Goal: Information Seeking & Learning: Compare options

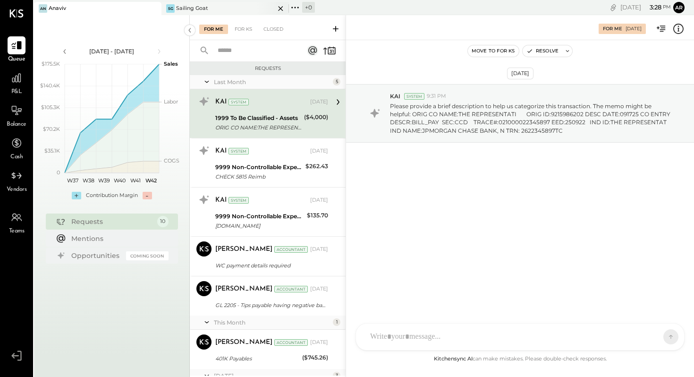
click at [216, 5] on div "SG Sailing Goat" at bounding box center [218, 8] width 113 height 9
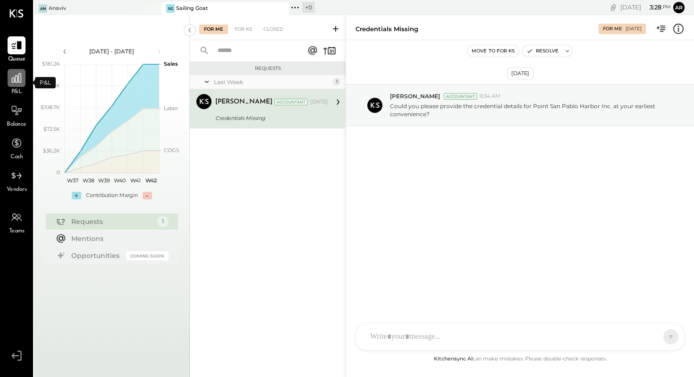
click at [14, 75] on icon at bounding box center [16, 78] width 12 height 12
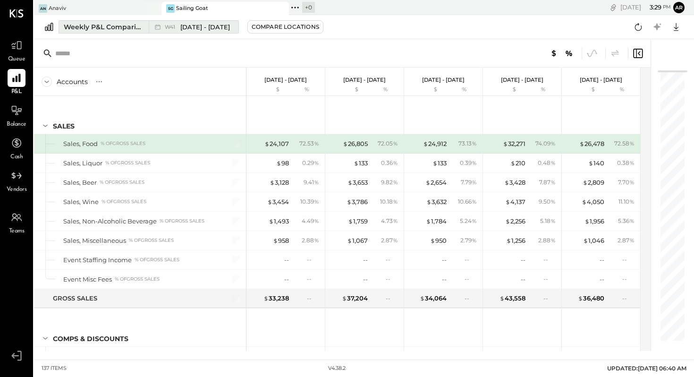
click at [182, 25] on span "[DATE] - [DATE]" at bounding box center [205, 27] width 50 height 9
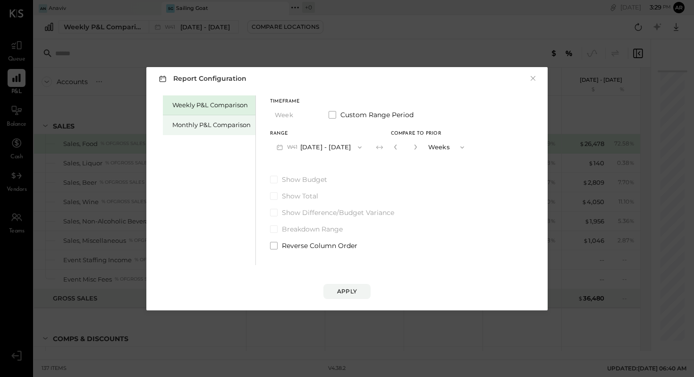
click at [208, 125] on div "Monthly P&L Comparison" at bounding box center [211, 124] width 78 height 9
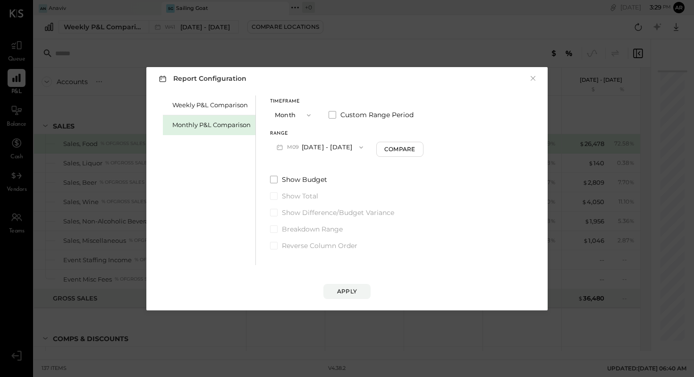
click at [294, 114] on button "Month" at bounding box center [293, 114] width 47 height 17
click at [294, 114] on span "Month" at bounding box center [287, 115] width 19 height 6
click at [308, 146] on button "M09 [DATE] - [DATE]" at bounding box center [320, 146] width 100 height 17
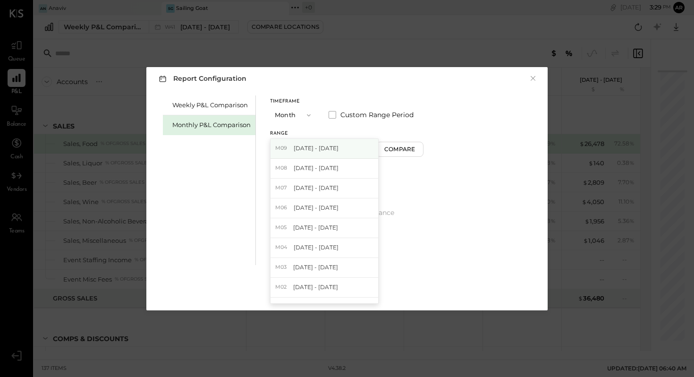
click at [308, 147] on span "[DATE] - [DATE]" at bounding box center [316, 148] width 45 height 8
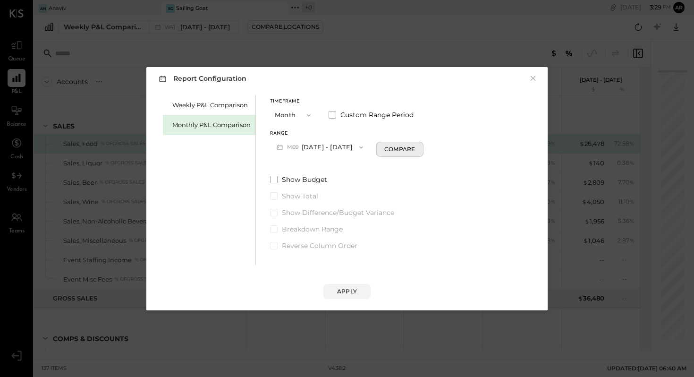
click at [401, 149] on div "Compare" at bounding box center [399, 149] width 31 height 8
click at [460, 147] on icon "button" at bounding box center [464, 148] width 8 height 8
click at [444, 160] on div "Years" at bounding box center [449, 163] width 46 height 17
click at [276, 177] on span at bounding box center [274, 180] width 8 height 8
click at [345, 288] on div "Apply" at bounding box center [347, 291] width 20 height 8
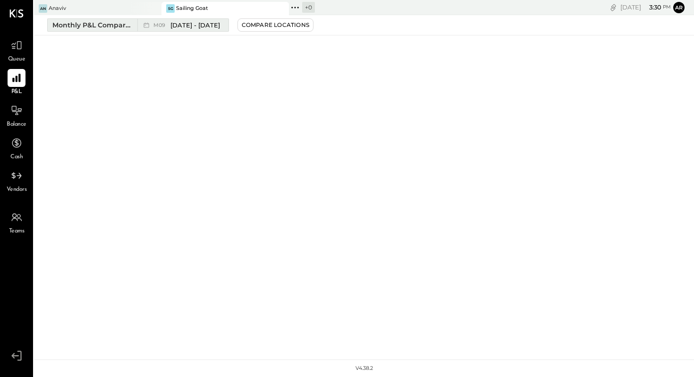
click at [200, 24] on span "[DATE] - [DATE]" at bounding box center [195, 25] width 50 height 9
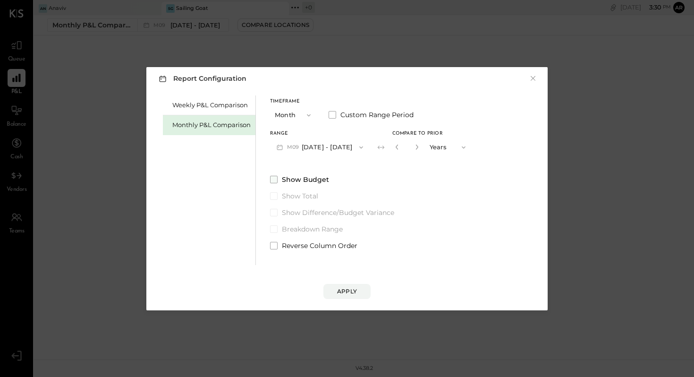
click at [274, 178] on span at bounding box center [274, 180] width 8 height 8
click at [348, 289] on div "Apply" at bounding box center [347, 291] width 20 height 8
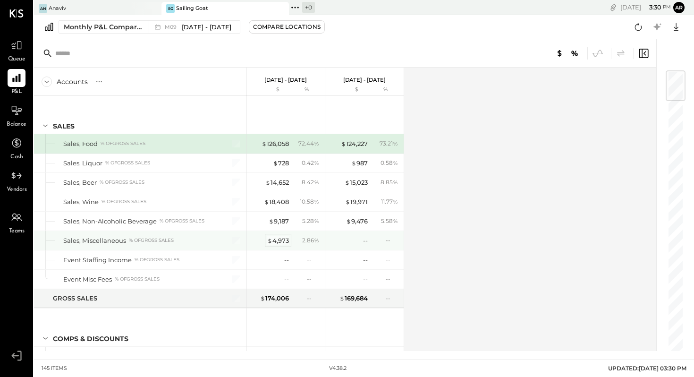
click at [275, 241] on div "$ 4,973" at bounding box center [278, 240] width 22 height 9
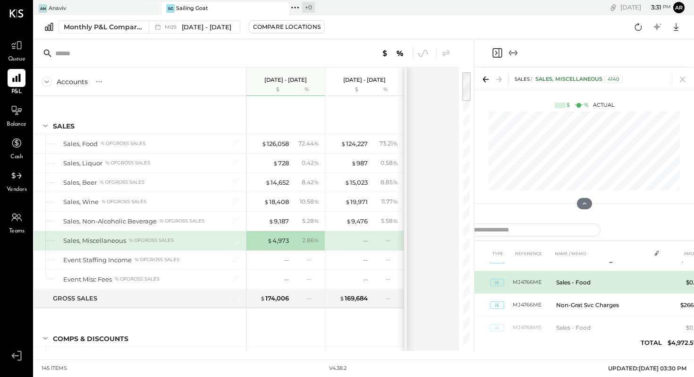
scroll to position [10, 0]
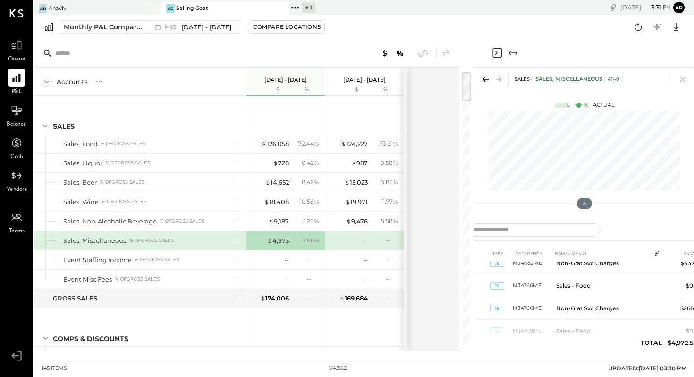
click at [514, 52] on icon "Expand panel (e)" at bounding box center [513, 52] width 11 height 11
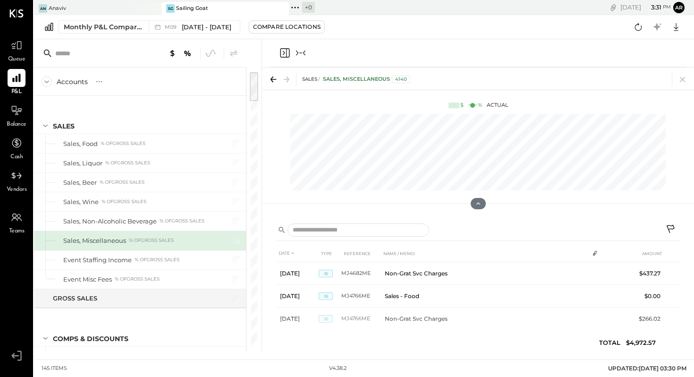
click at [301, 54] on icon "Collapse panel (e)" at bounding box center [300, 52] width 11 height 11
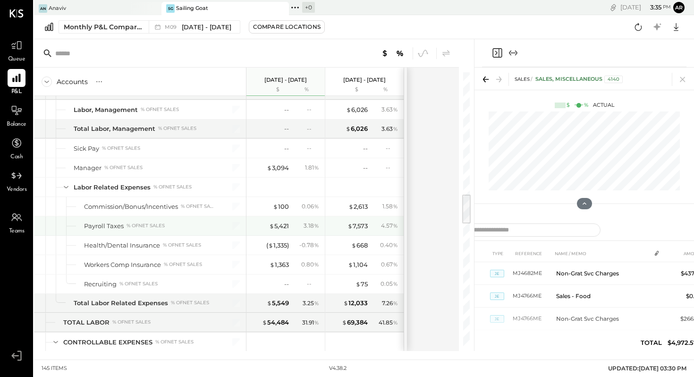
scroll to position [1080, 0]
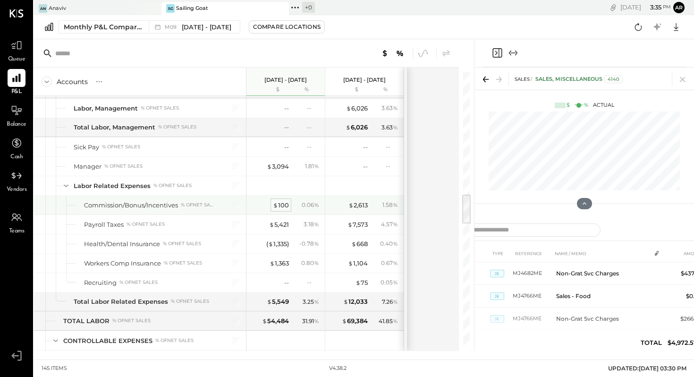
click at [282, 204] on div "$ 100" at bounding box center [281, 205] width 16 height 9
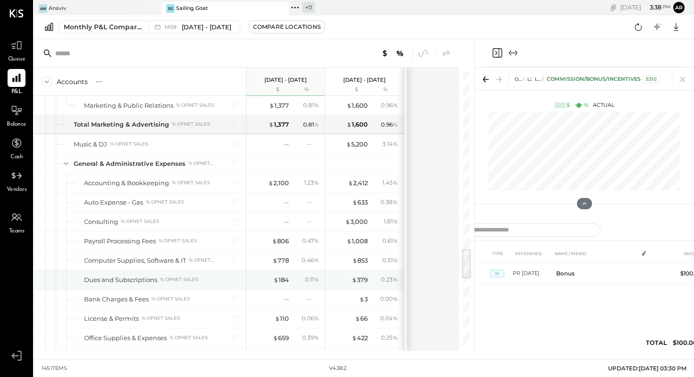
scroll to position [1575, 0]
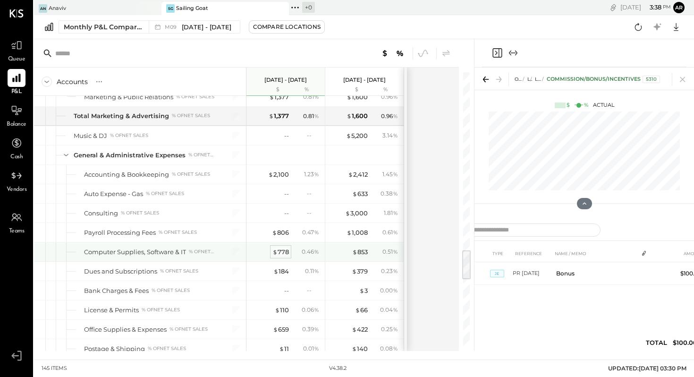
click at [281, 250] on div "$ 778" at bounding box center [280, 251] width 17 height 9
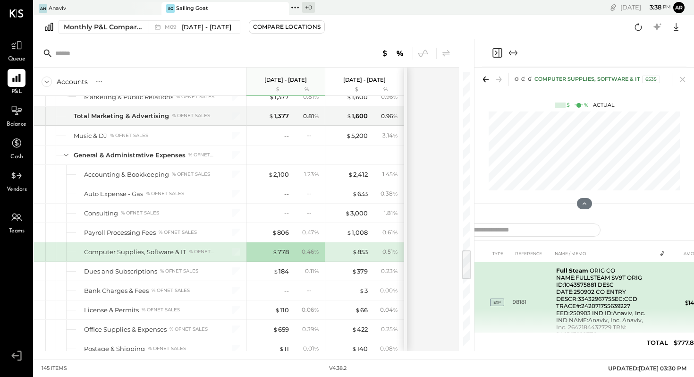
click at [533, 291] on td "98181" at bounding box center [533, 302] width 40 height 81
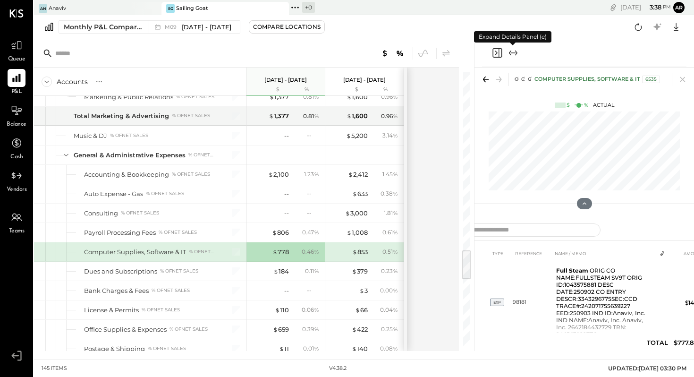
click at [514, 51] on icon "Expand panel (e)" at bounding box center [513, 52] width 11 height 11
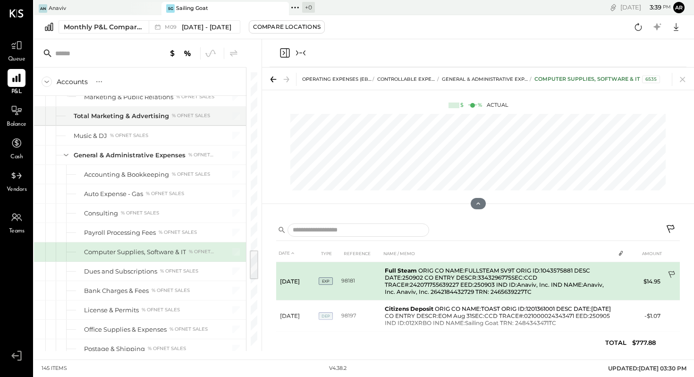
click at [670, 271] on icon at bounding box center [672, 275] width 9 height 9
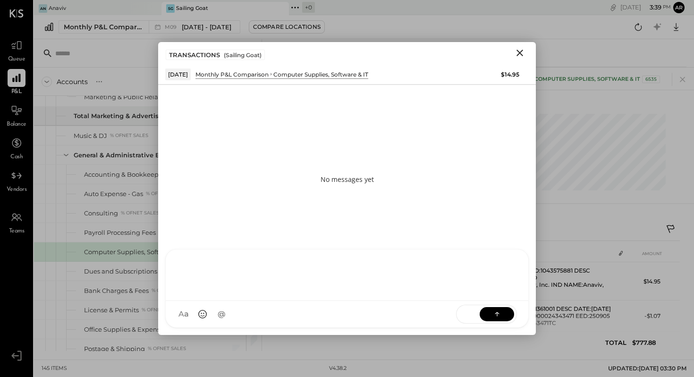
click at [208, 316] on div "TM [PERSON_NAME] R [PERSON_NAME] [PERSON_NAME] A arnon MESSAGE SUGGESTION Rephr…" at bounding box center [347, 288] width 364 height 79
click at [492, 315] on button at bounding box center [497, 314] width 34 height 14
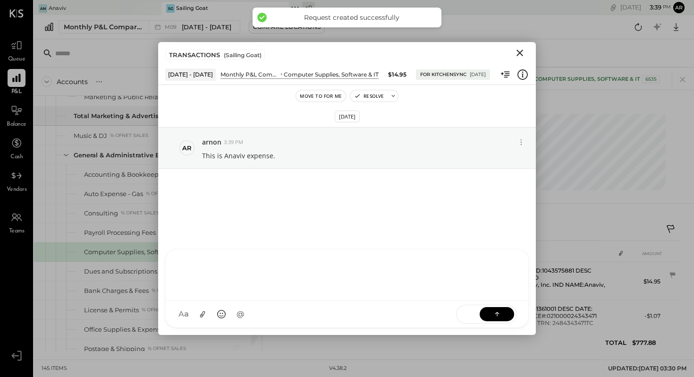
click at [520, 52] on icon "Close" at bounding box center [520, 53] width 7 height 7
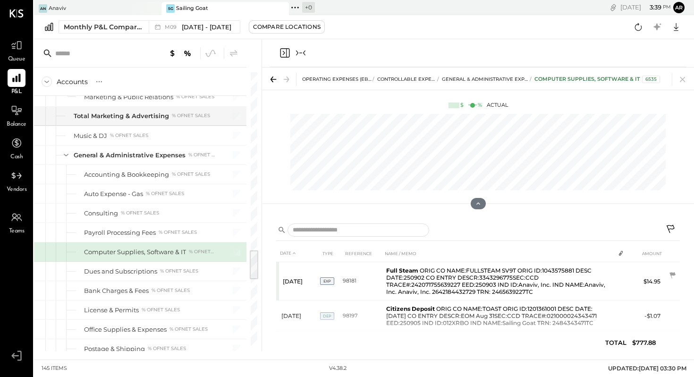
click at [300, 49] on icon "Collapse panel (e)" at bounding box center [300, 52] width 11 height 11
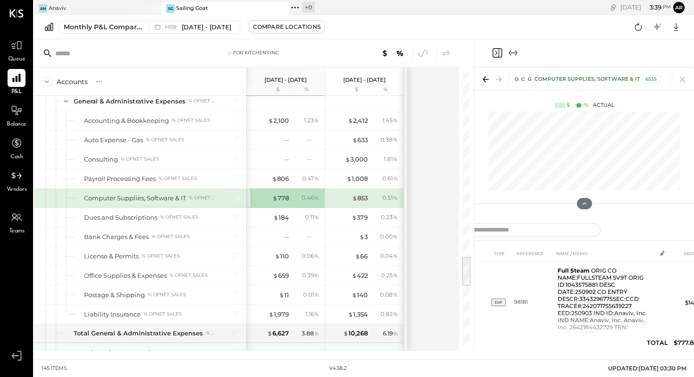
scroll to position [1636, 0]
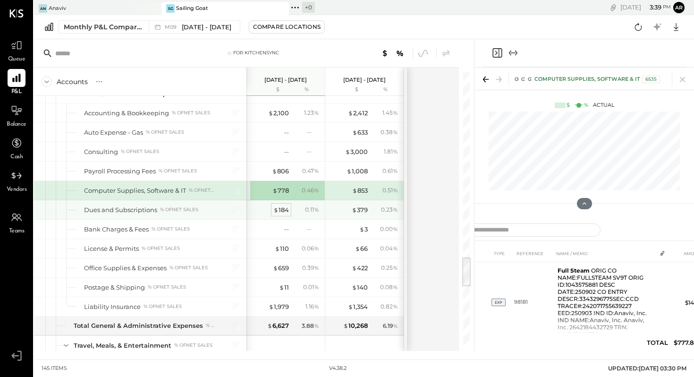
click at [284, 207] on div "$ 184" at bounding box center [281, 209] width 16 height 9
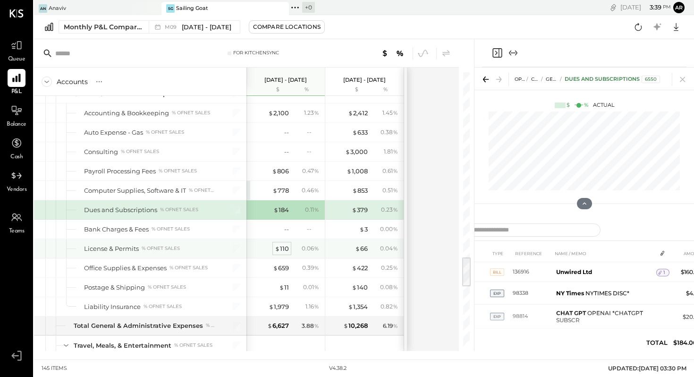
click at [289, 245] on div "$ 110" at bounding box center [282, 248] width 14 height 9
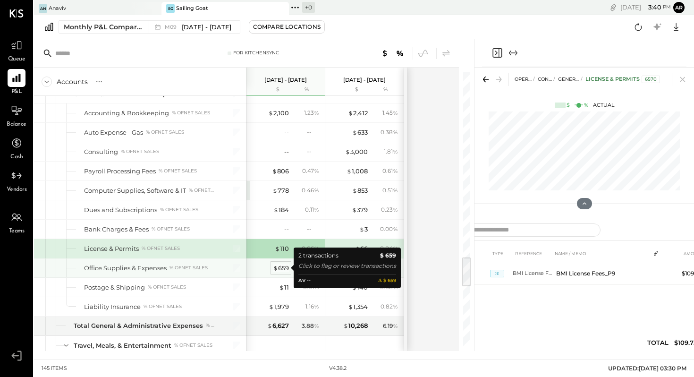
click at [282, 266] on div "$ 659" at bounding box center [281, 268] width 16 height 9
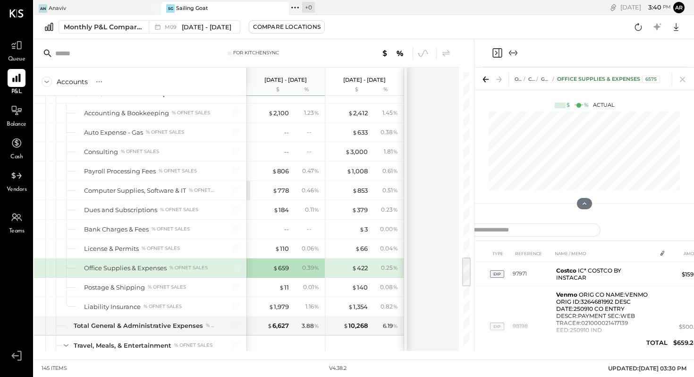
click at [515, 52] on icon "Expand panel (e)" at bounding box center [513, 52] width 5 height 0
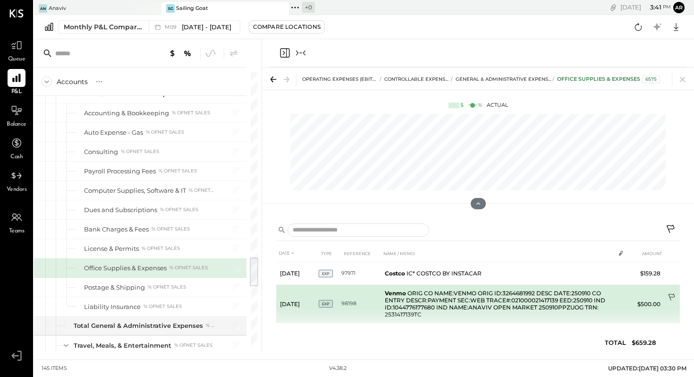
click at [671, 296] on icon at bounding box center [672, 297] width 9 height 9
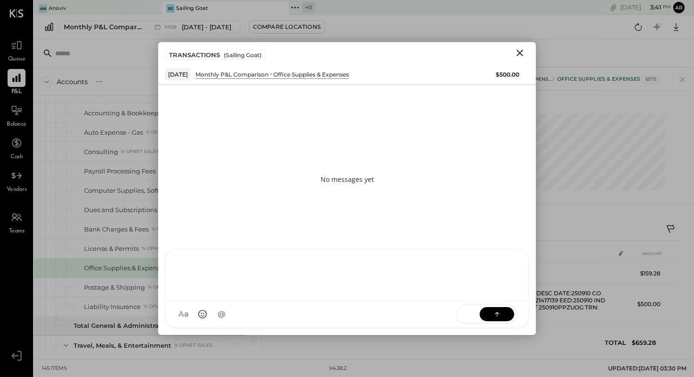
click at [269, 301] on div at bounding box center [347, 274] width 363 height 51
click at [250, 264] on div "**********" at bounding box center [347, 274] width 344 height 38
click at [266, 265] on div "**********" at bounding box center [347, 274] width 344 height 38
click at [496, 315] on icon at bounding box center [497, 313] width 9 height 9
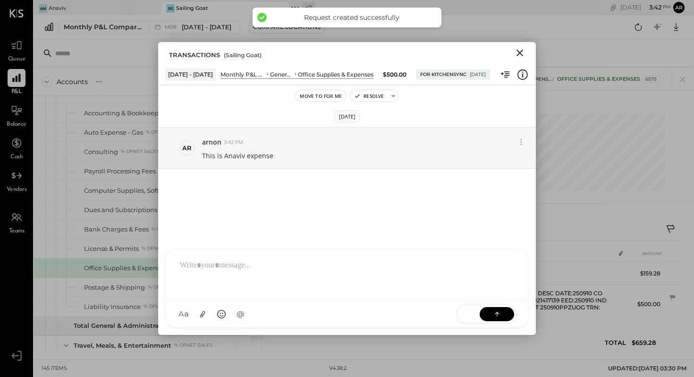
click at [521, 51] on icon "Close" at bounding box center [519, 52] width 11 height 11
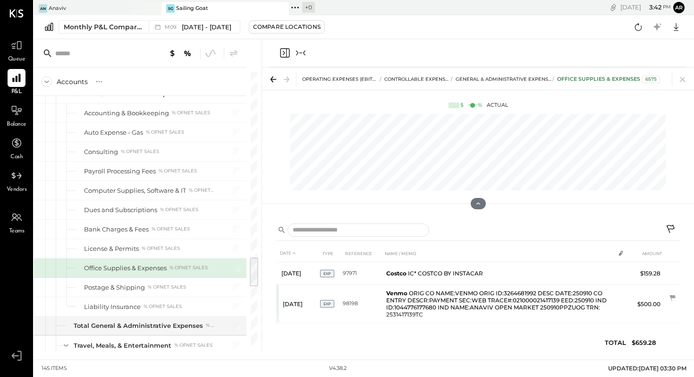
click at [299, 52] on icon "Collapse panel (e)" at bounding box center [300, 52] width 11 height 11
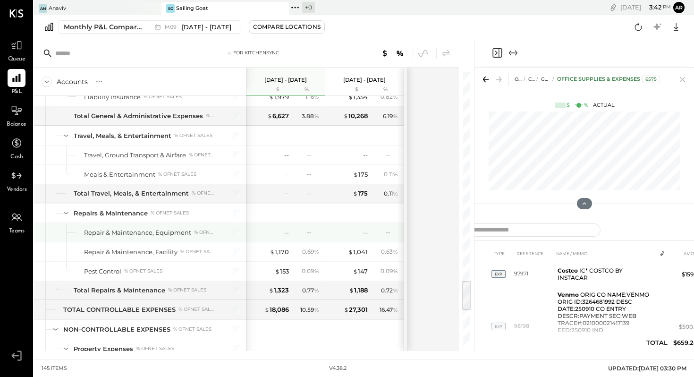
scroll to position [1850, 0]
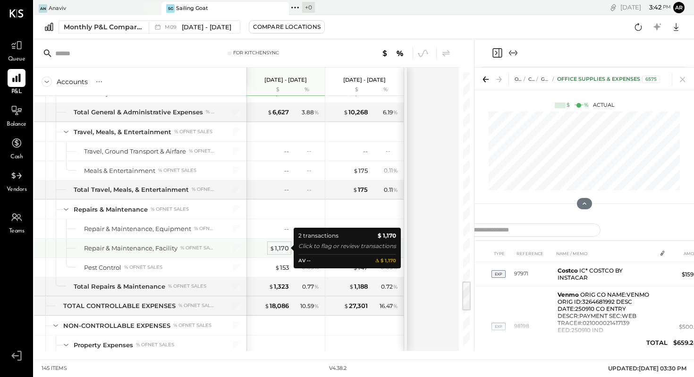
click at [282, 247] on div "$ 1,170" at bounding box center [279, 248] width 19 height 9
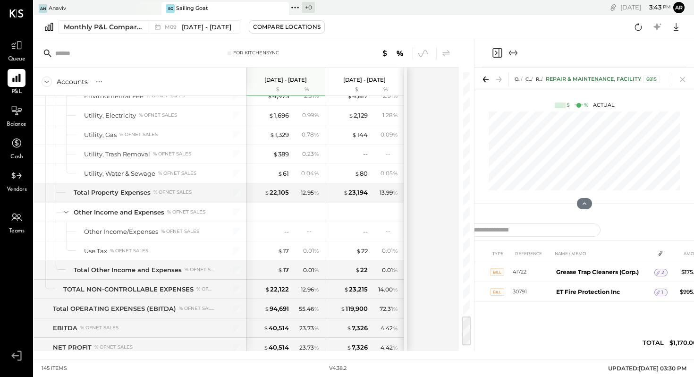
scroll to position [2167, 0]
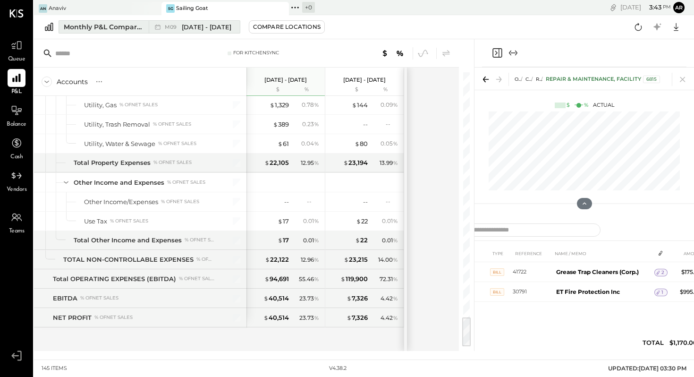
click at [188, 25] on span "[DATE] - [DATE]" at bounding box center [207, 27] width 50 height 9
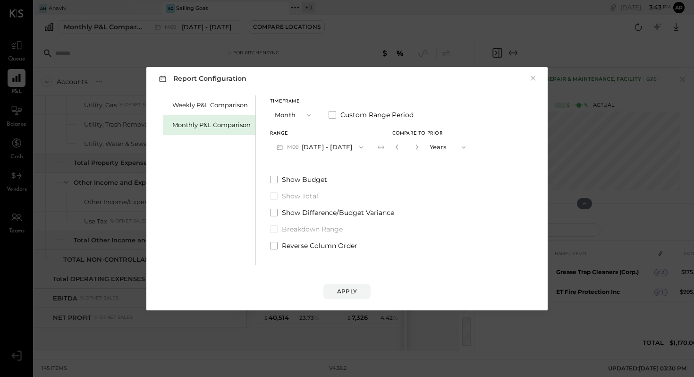
click at [308, 113] on icon "button" at bounding box center [309, 115] width 8 height 8
click at [287, 151] on div "YTD" at bounding box center [294, 148] width 46 height 17
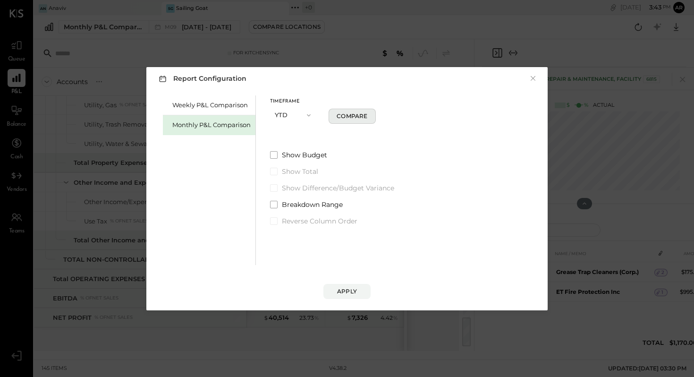
click at [351, 117] on div "Compare" at bounding box center [352, 116] width 31 height 8
click at [273, 153] on span at bounding box center [274, 155] width 8 height 8
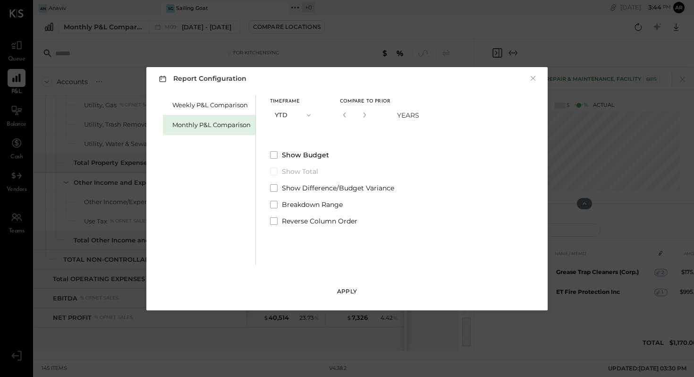
click at [348, 289] on div "Apply" at bounding box center [347, 291] width 20 height 8
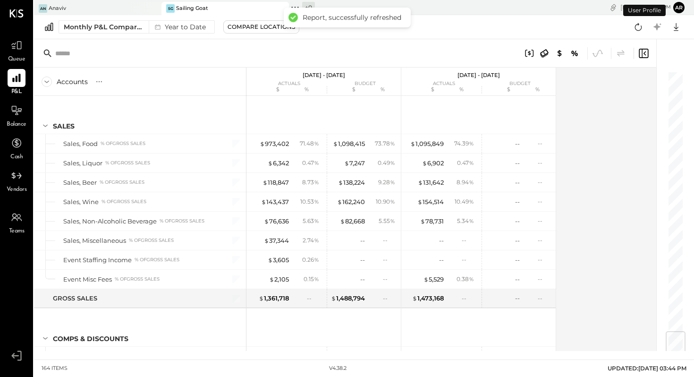
scroll to position [2175, 0]
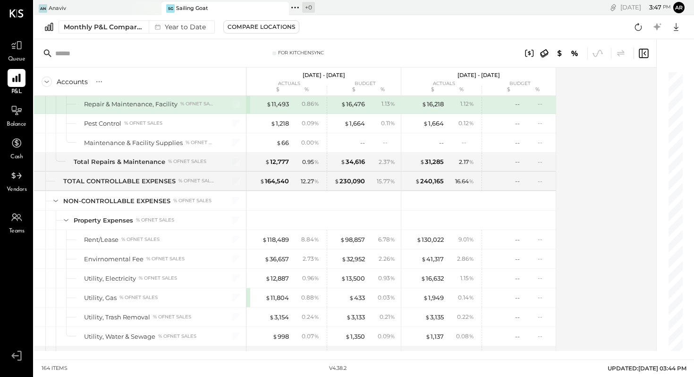
scroll to position [2535, 0]
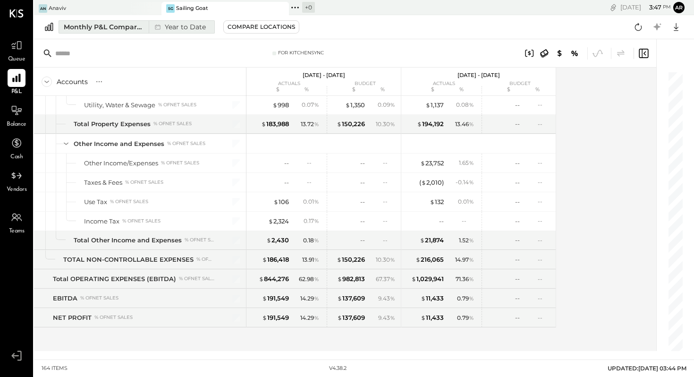
click at [179, 26] on div "Year to Date" at bounding box center [179, 27] width 61 height 12
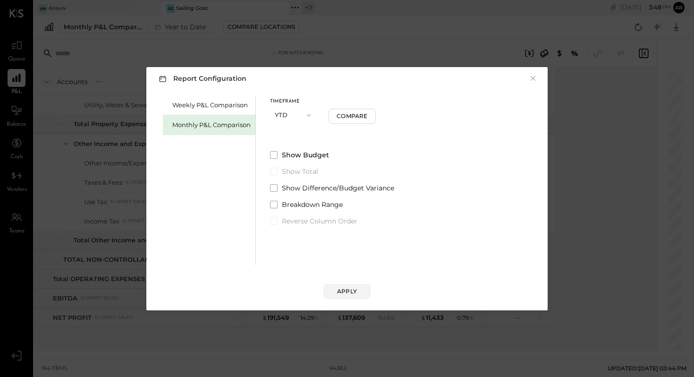
click at [298, 112] on button "YTD" at bounding box center [293, 114] width 47 height 17
click at [289, 114] on span "Month" at bounding box center [287, 115] width 19 height 6
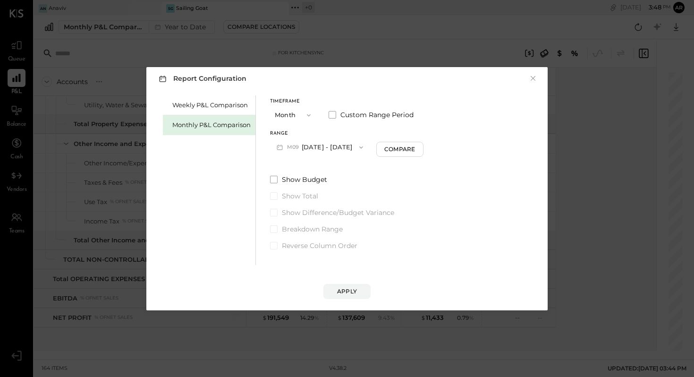
click at [330, 145] on button "M09 [DATE] - [DATE]" at bounding box center [320, 146] width 100 height 17
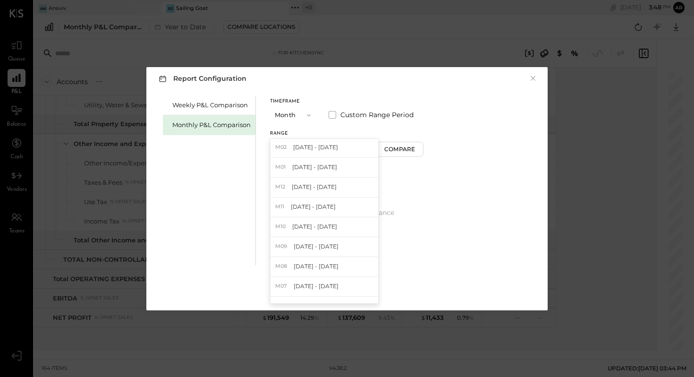
scroll to position [143, 0]
click at [315, 222] on span "[DATE] - [DATE]" at bounding box center [314, 223] width 45 height 8
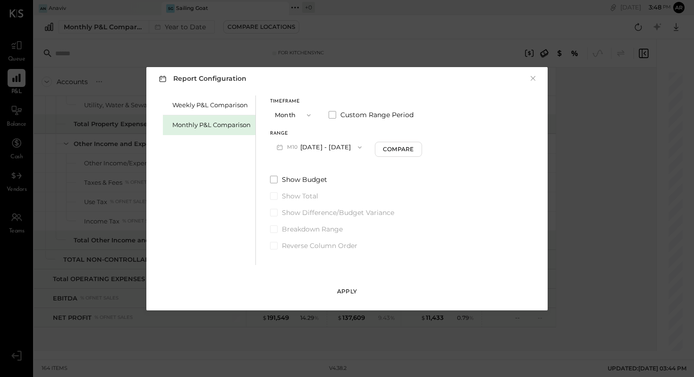
click at [344, 288] on div "Apply" at bounding box center [347, 291] width 20 height 8
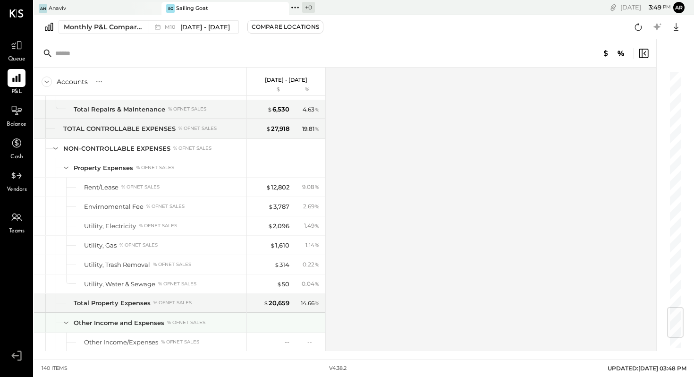
scroll to position [2070, 0]
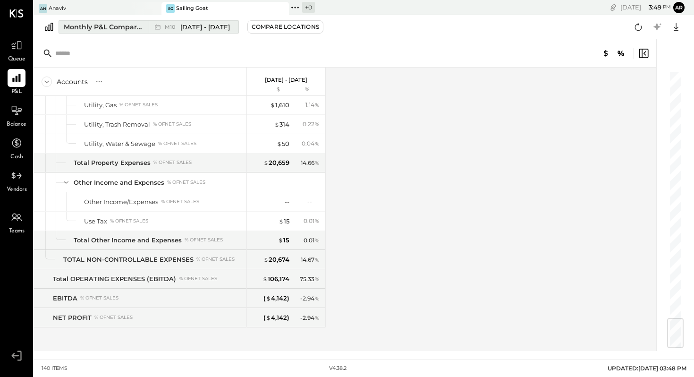
click at [203, 26] on span "[DATE] - [DATE]" at bounding box center [205, 27] width 50 height 9
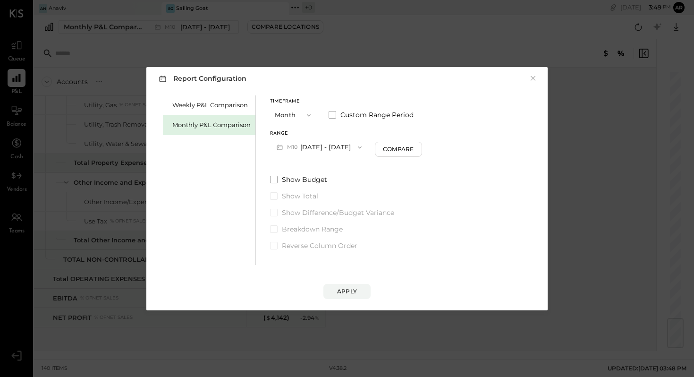
click at [308, 146] on button "M10 [DATE] - [DATE]" at bounding box center [319, 146] width 98 height 17
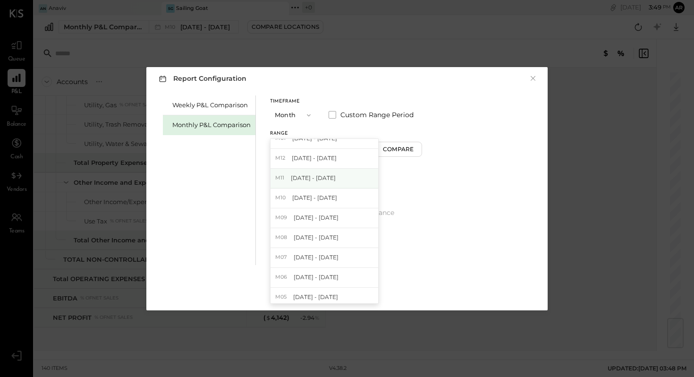
click at [309, 177] on span "[DATE] - [DATE]" at bounding box center [313, 178] width 45 height 8
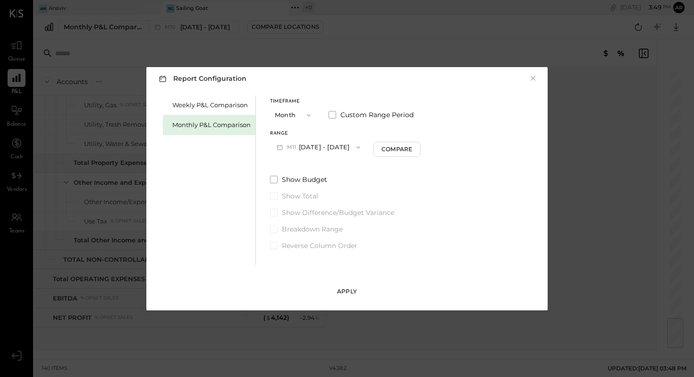
click at [346, 291] on div "Apply" at bounding box center [347, 291] width 20 height 8
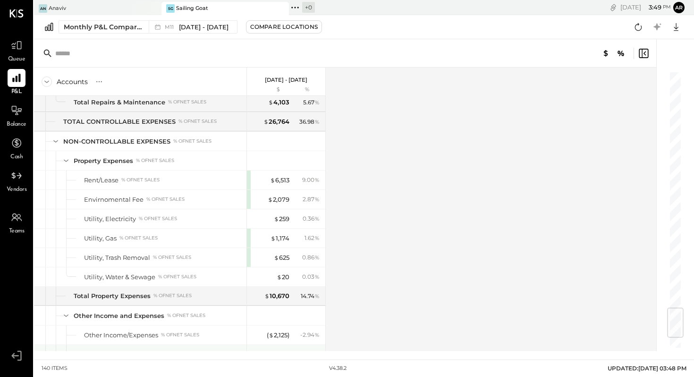
scroll to position [2070, 0]
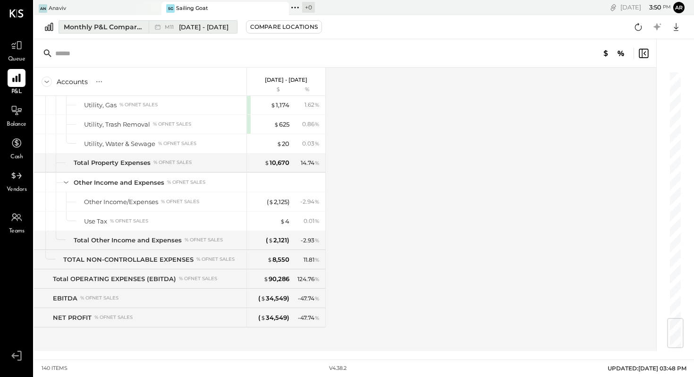
click at [188, 24] on span "[DATE] - [DATE]" at bounding box center [204, 27] width 50 height 9
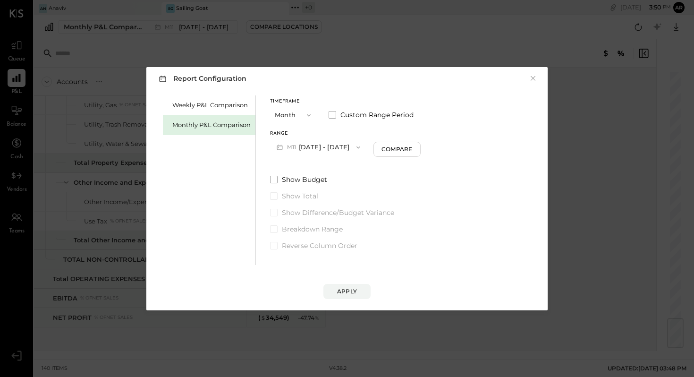
click at [320, 143] on button "M11 [DATE] - [DATE]" at bounding box center [318, 146] width 97 height 17
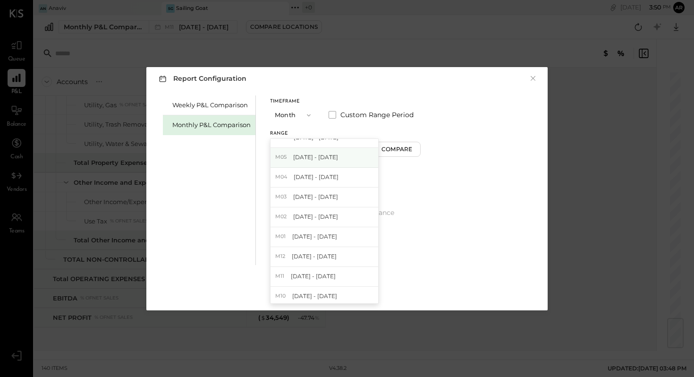
scroll to position [71, 0]
click at [314, 256] on span "[DATE] - [DATE]" at bounding box center [314, 256] width 45 height 8
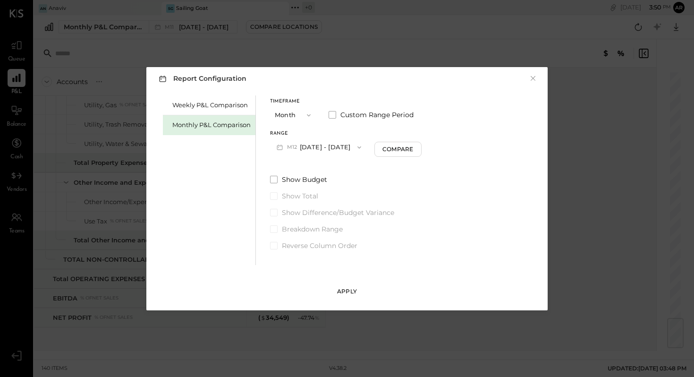
click at [349, 288] on div "Apply" at bounding box center [347, 291] width 20 height 8
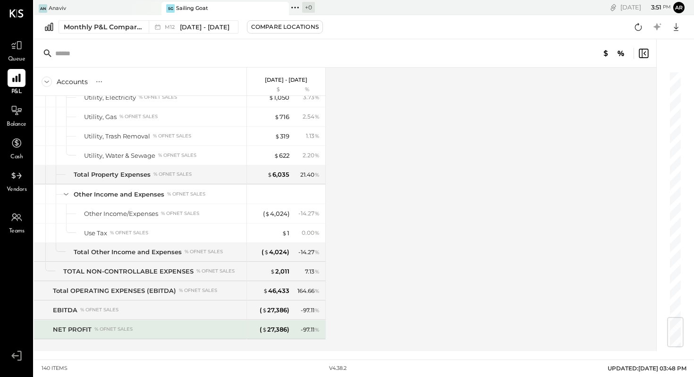
scroll to position [2070, 0]
